Goal: Information Seeking & Learning: Learn about a topic

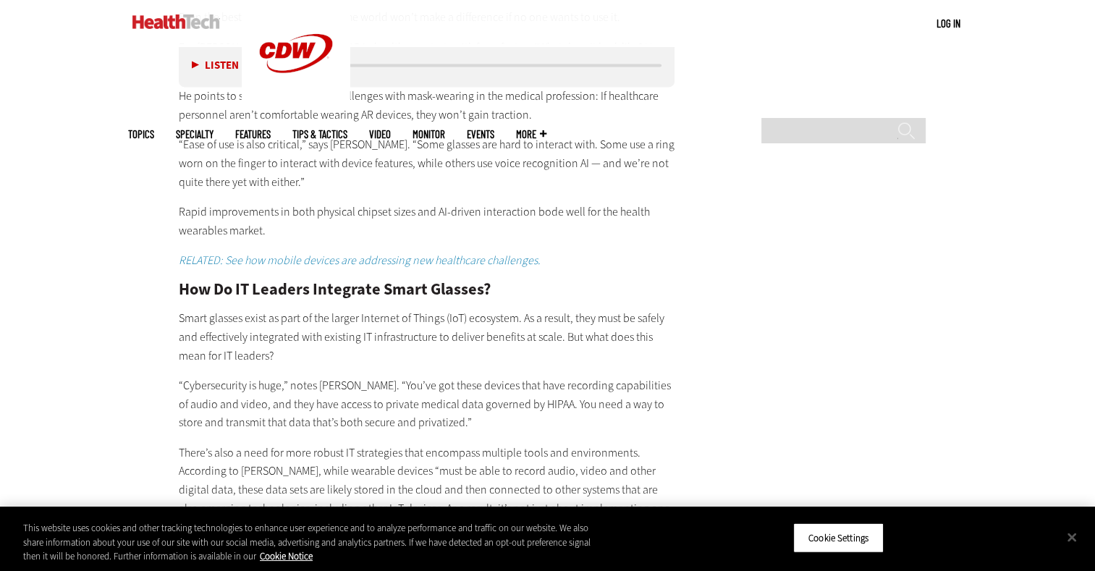
scroll to position [2182, 0]
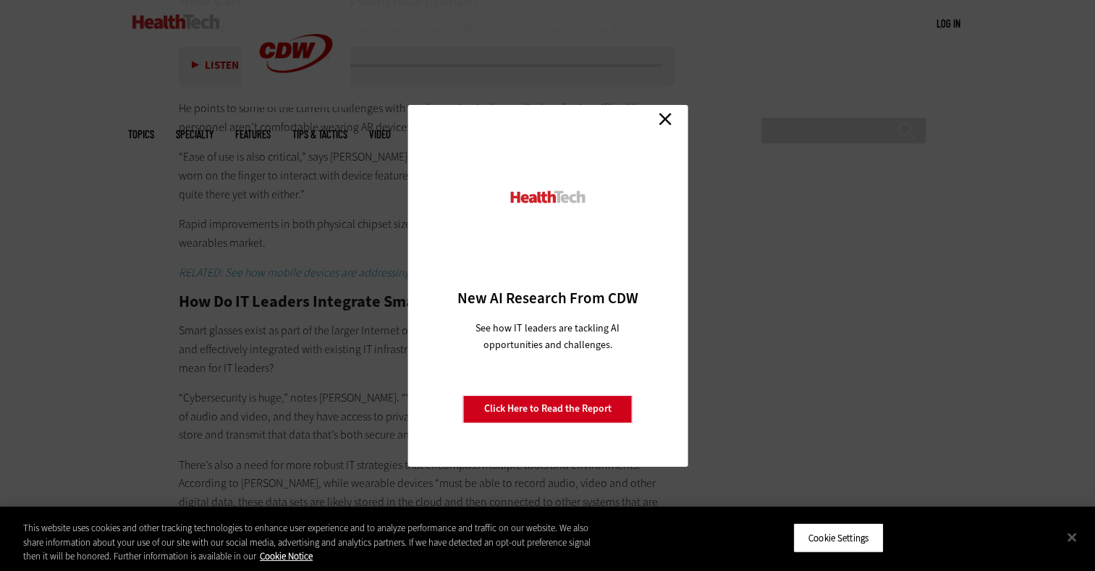
click at [654, 119] on link "Close" at bounding box center [665, 120] width 22 height 22
